Goal: Task Accomplishment & Management: Manage account settings

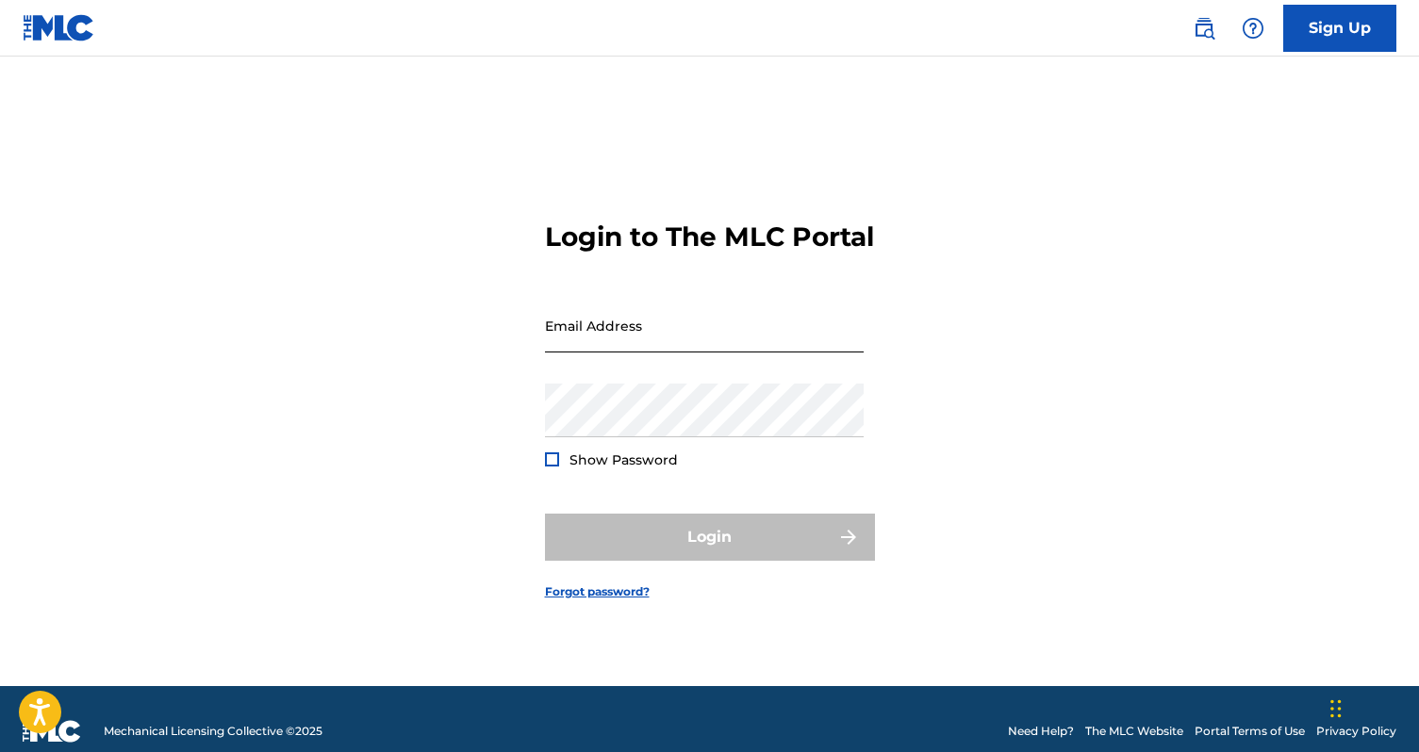
click at [627, 335] on input "Email Address" at bounding box center [704, 326] width 319 height 54
type input "rushilmgmt"
click at [654, 353] on input "rushilmgmt" at bounding box center [704, 326] width 319 height 54
type input "[EMAIL_ADDRESS][DOMAIN_NAME]"
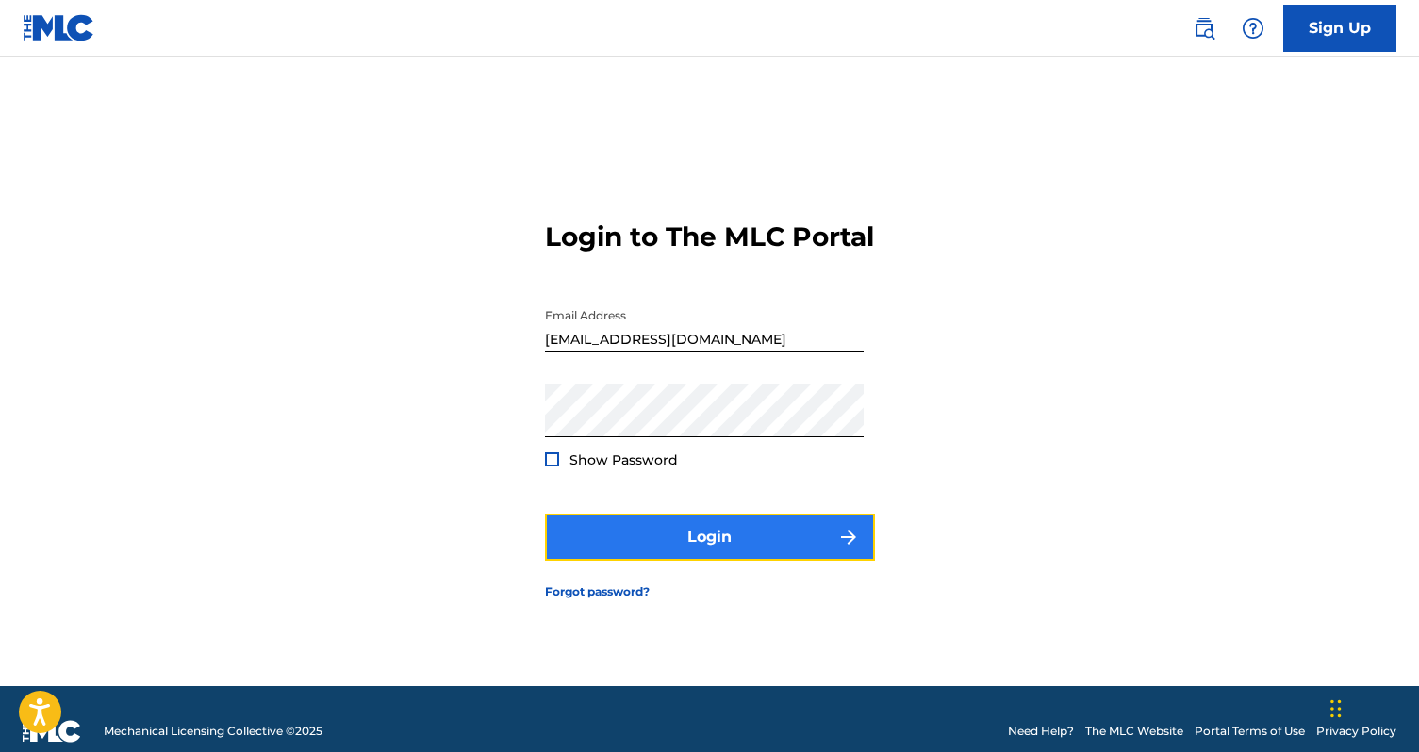
click at [732, 561] on button "Login" at bounding box center [710, 537] width 330 height 47
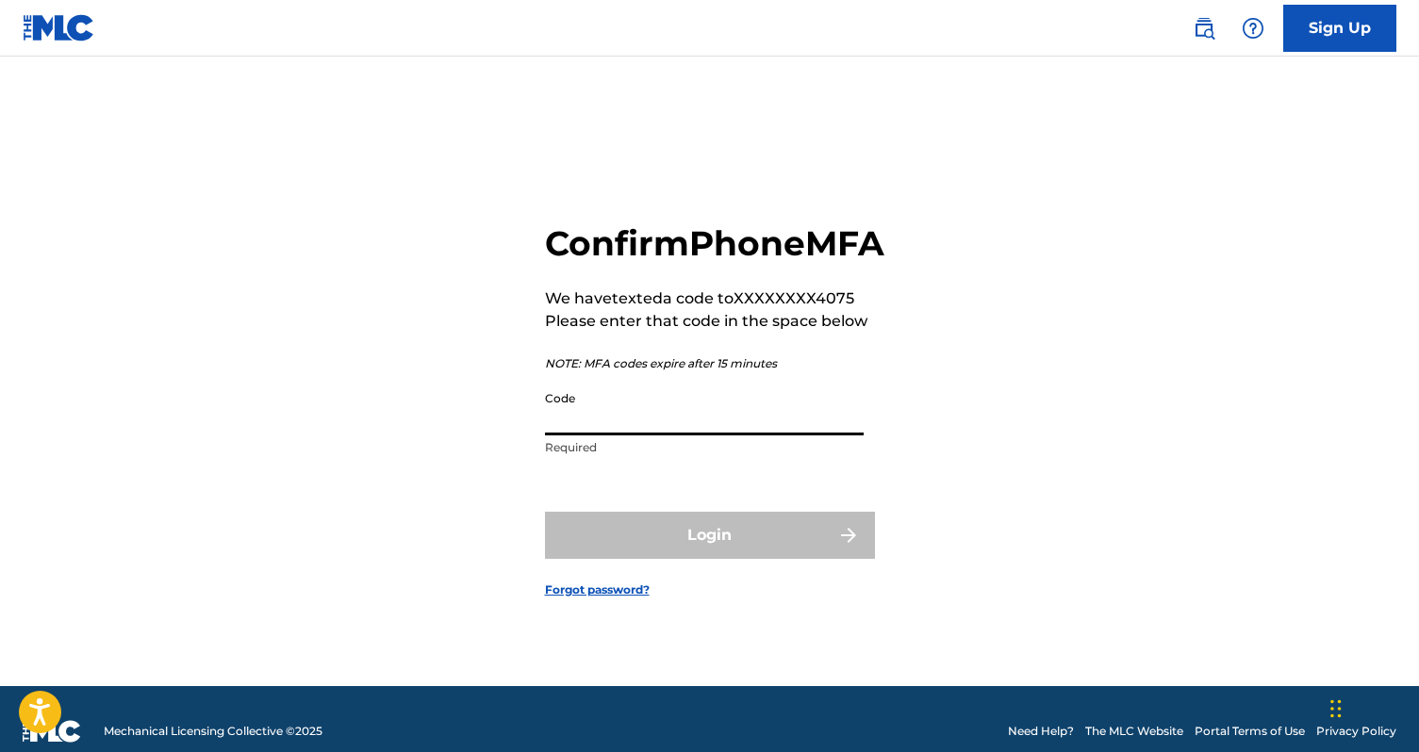
click at [831, 436] on input "Code" at bounding box center [704, 409] width 319 height 54
paste input "584828"
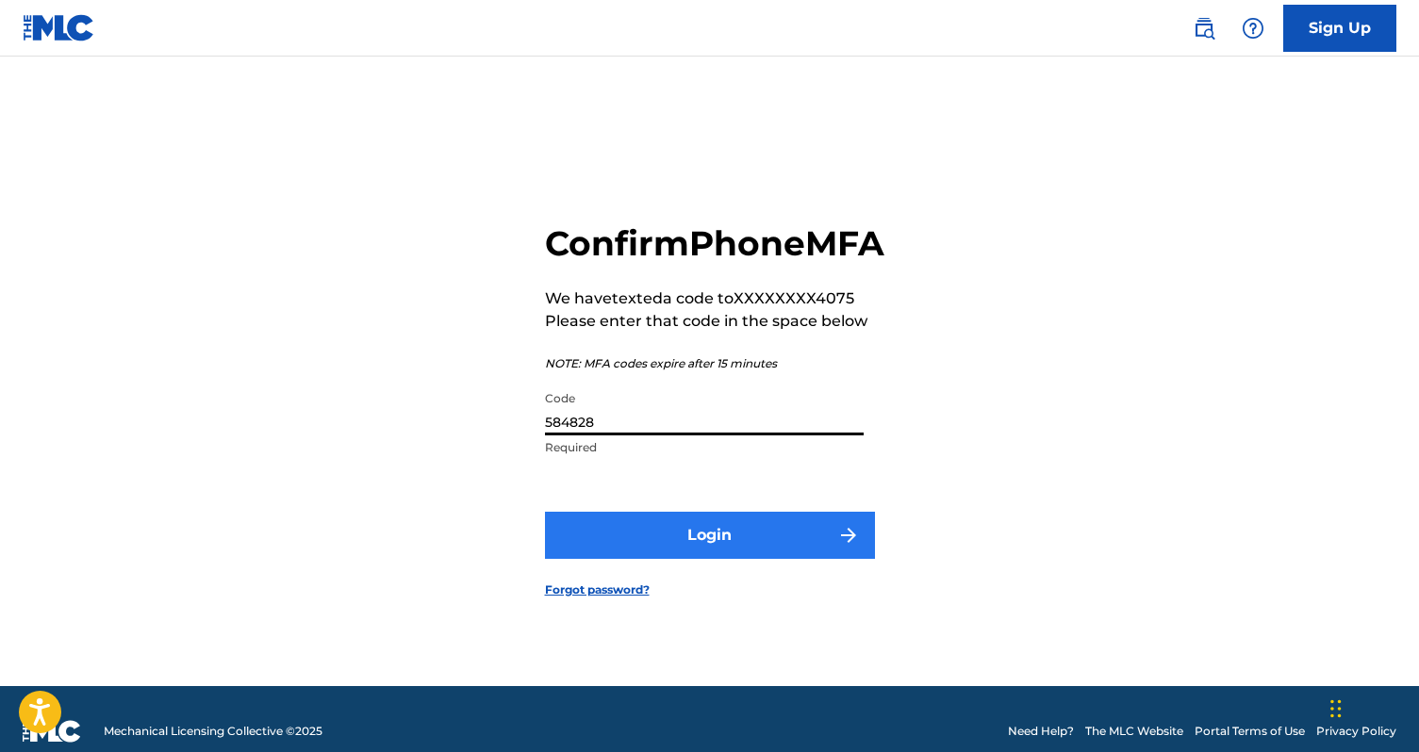
type input "584828"
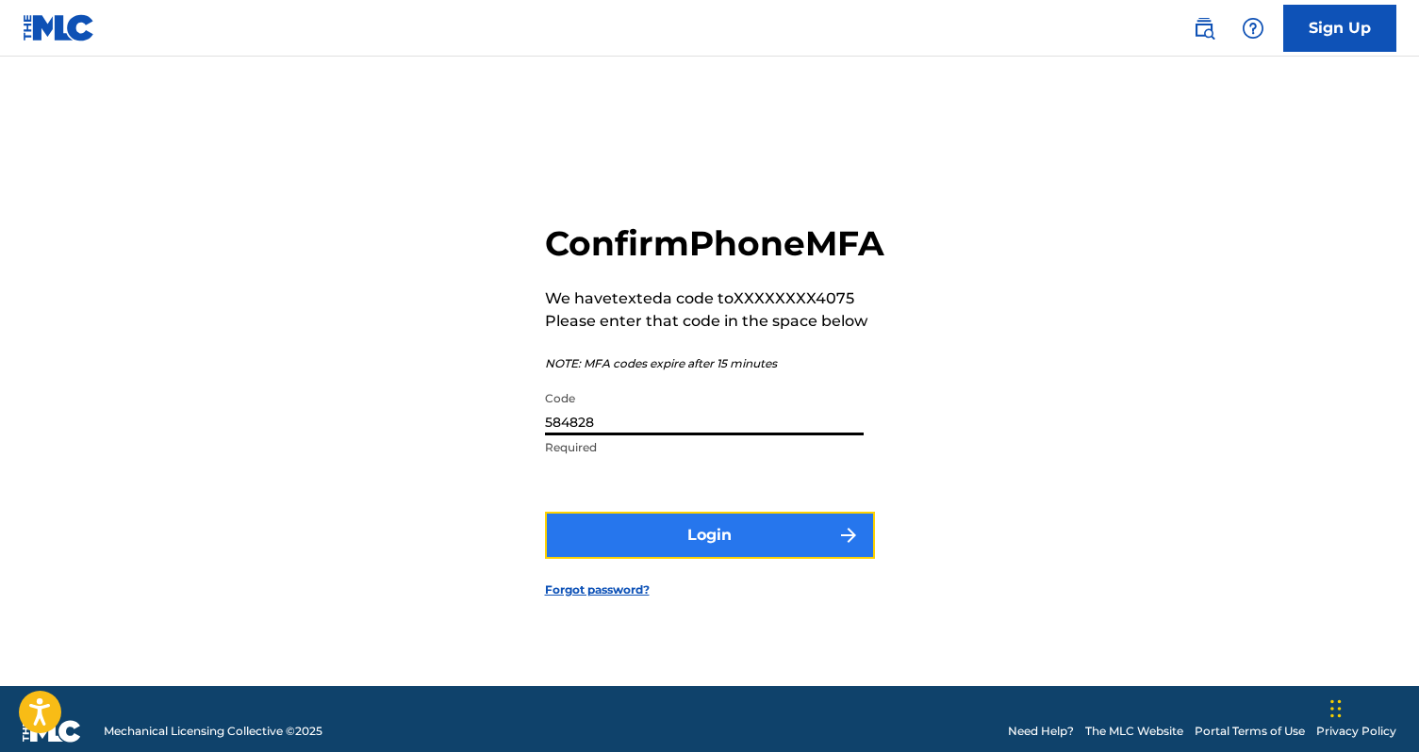
click at [756, 551] on button "Login" at bounding box center [710, 535] width 330 height 47
